Goal: Book appointment/travel/reservation

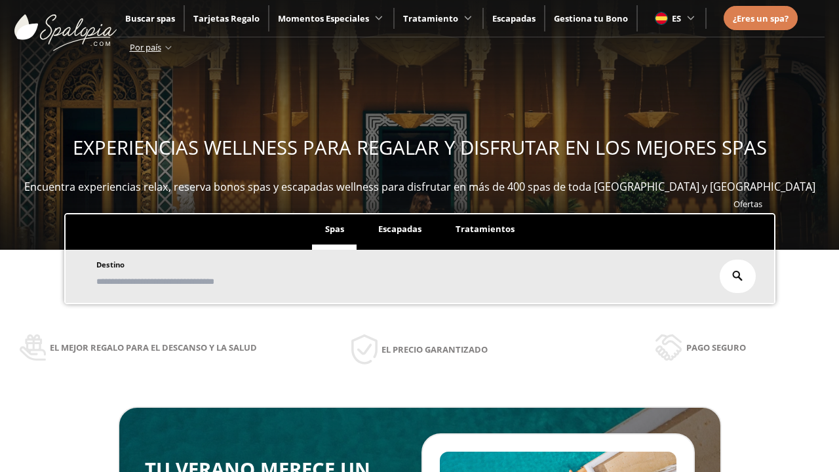
click at [399, 229] on span "Escapadas" at bounding box center [399, 229] width 43 height 12
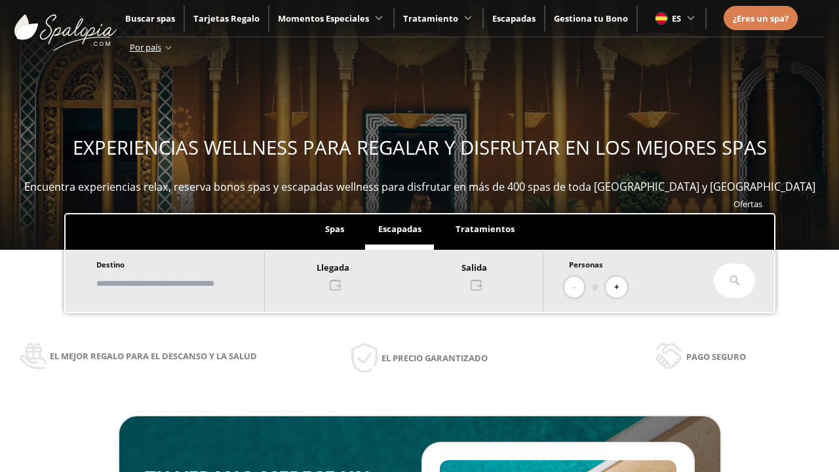
click at [186, 283] on input "text" at bounding box center [173, 283] width 163 height 23
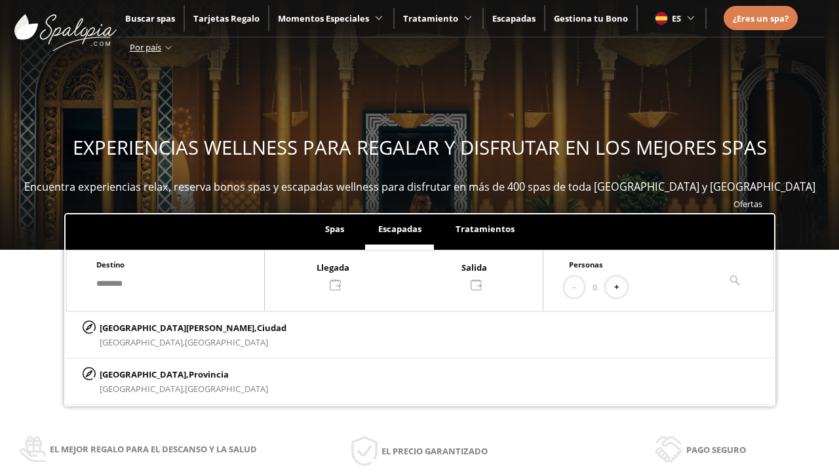
click at [418, 275] on div at bounding box center [404, 275] width 278 height 31
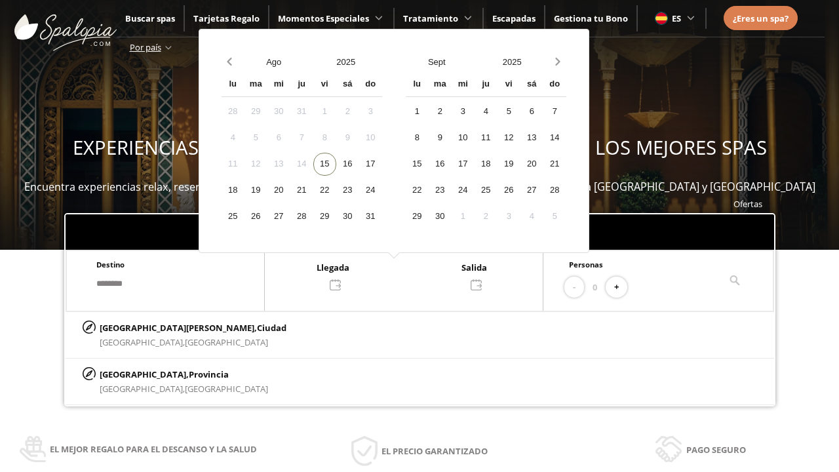
click at [382, 164] on div "17" at bounding box center [370, 164] width 23 height 23
click at [245, 190] on div "18" at bounding box center [233, 190] width 23 height 23
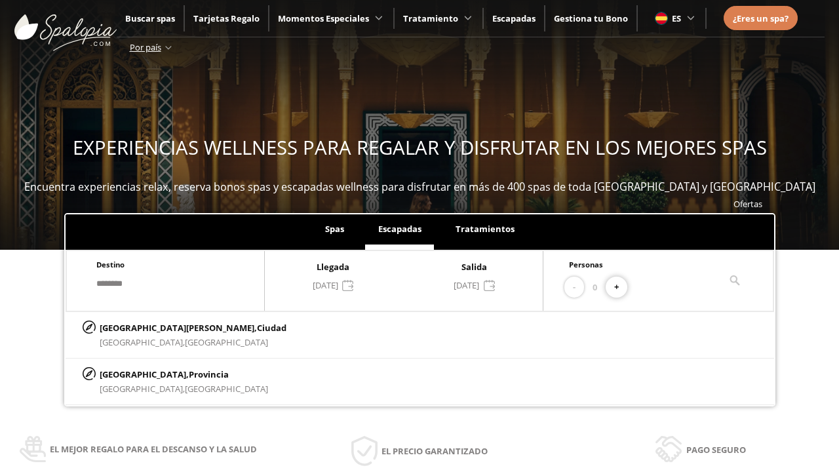
click at [622, 287] on button "+" at bounding box center [617, 288] width 22 height 22
click at [165, 327] on p "[GEOGRAPHIC_DATA][PERSON_NAME], [GEOGRAPHIC_DATA]" at bounding box center [193, 328] width 187 height 14
type input "**********"
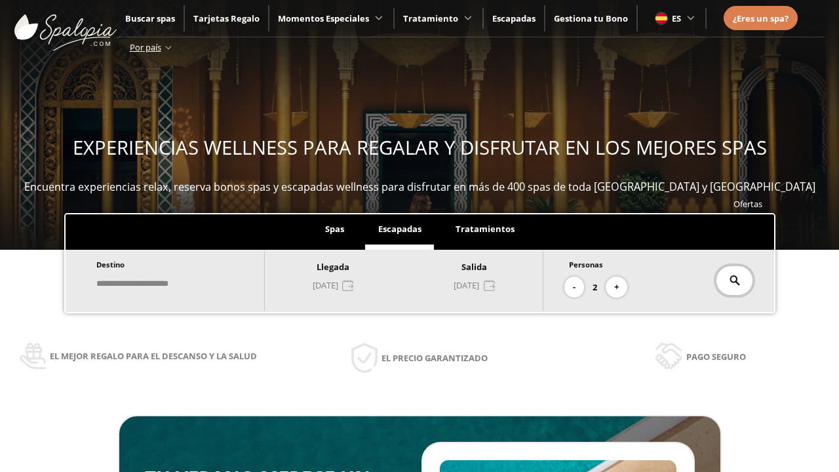
click at [734, 281] on icon at bounding box center [735, 280] width 10 height 10
